Goal: Transaction & Acquisition: Purchase product/service

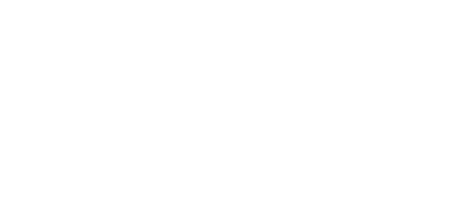
select select "INR"
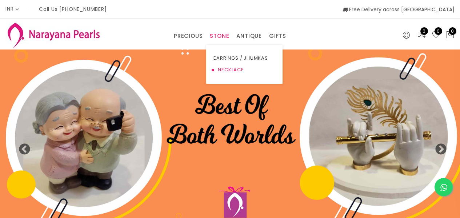
click at [224, 68] on link "NECKLACE" at bounding box center [244, 70] width 62 height 12
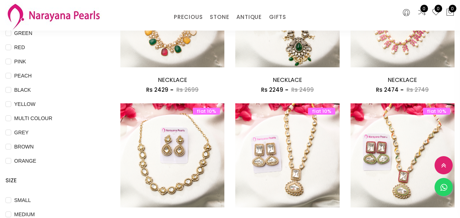
scroll to position [145, 0]
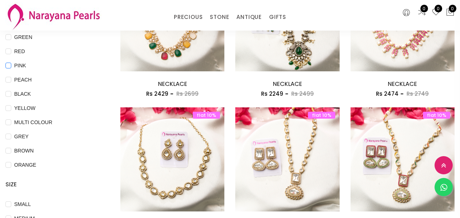
click at [9, 64] on input "PINK" at bounding box center [8, 70] width 6 height 16
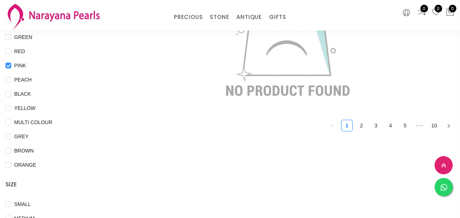
click at [10, 64] on input "PINK" at bounding box center [8, 70] width 6 height 16
checkbox input "false"
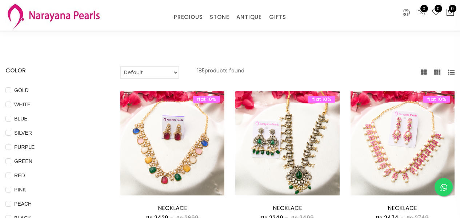
scroll to position [0, 0]
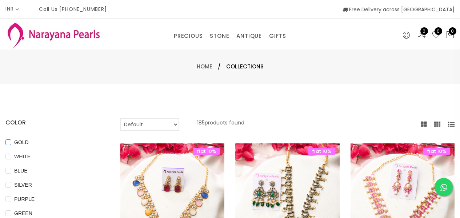
click at [9, 139] on input "GOLD" at bounding box center [8, 147] width 6 height 16
checkbox input "true"
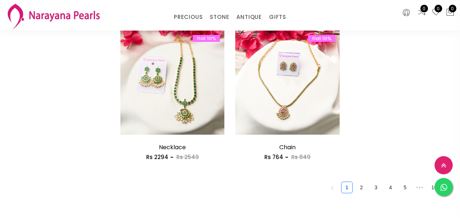
scroll to position [643, 0]
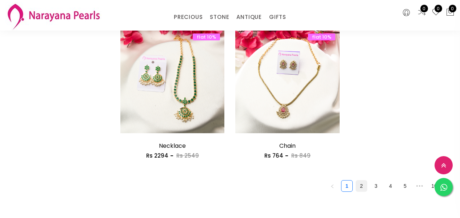
click at [362, 184] on link "2" at bounding box center [361, 185] width 11 height 11
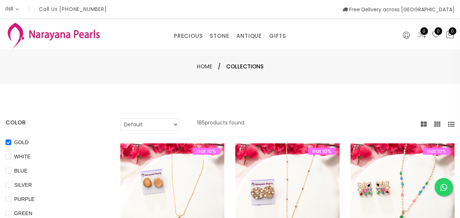
click at [170, 126] on select "Default Price - High to Low Price - Low to High" at bounding box center [149, 124] width 58 height 12
select select "priceLowToHigh"
click at [120, 118] on select "Default Price - High to Low Price - Low to High" at bounding box center [149, 124] width 58 height 12
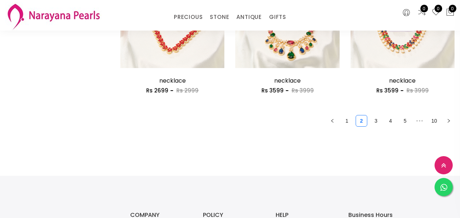
scroll to position [1017, 0]
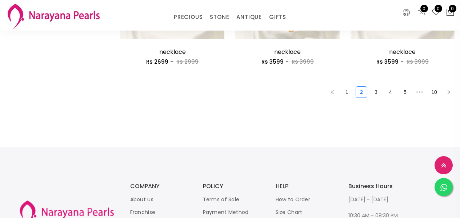
click at [378, 92] on link "3" at bounding box center [375, 91] width 11 height 11
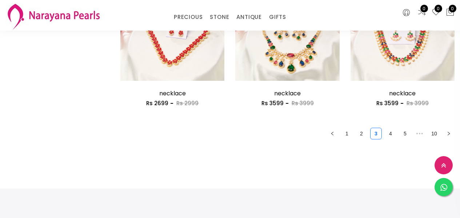
scroll to position [989, 0]
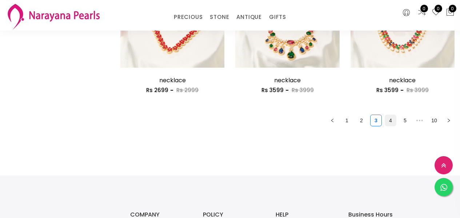
click at [389, 120] on link "4" at bounding box center [390, 120] width 11 height 11
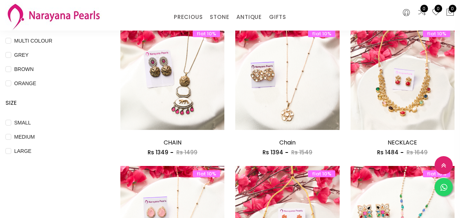
scroll to position [9, 0]
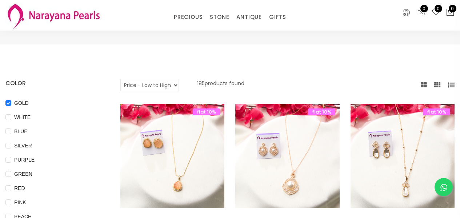
click at [453, 84] on icon at bounding box center [451, 85] width 7 height 7
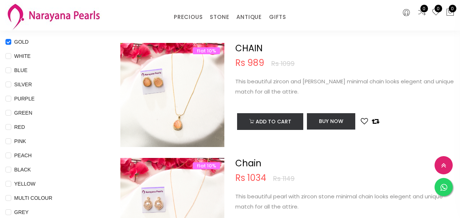
scroll to position [73, 0]
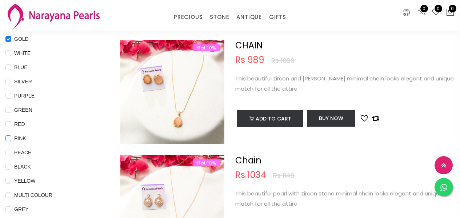
click at [12, 139] on span "PINK" at bounding box center [20, 138] width 18 height 8
click at [11, 139] on input "PINK" at bounding box center [8, 143] width 6 height 16
checkbox input "true"
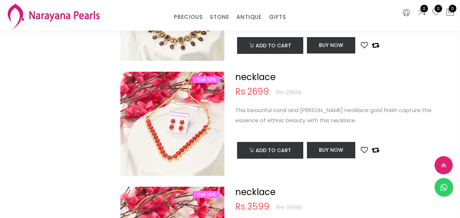
scroll to position [2100, 0]
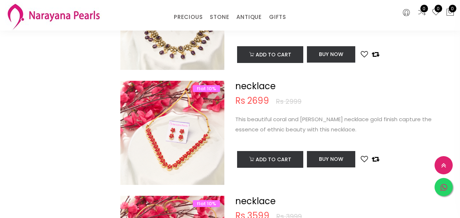
click at [443, 191] on icon at bounding box center [443, 187] width 7 height 8
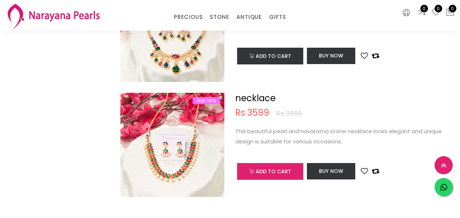
scroll to position [2500, 0]
